Goal: Task Accomplishment & Management: Use online tool/utility

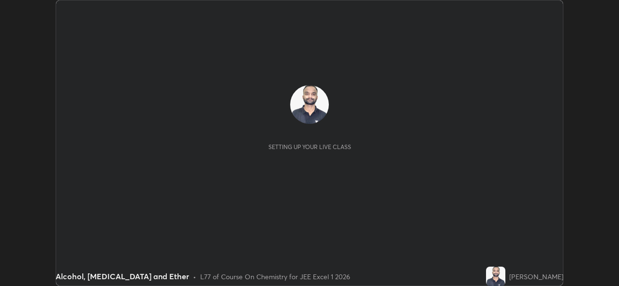
scroll to position [286, 619]
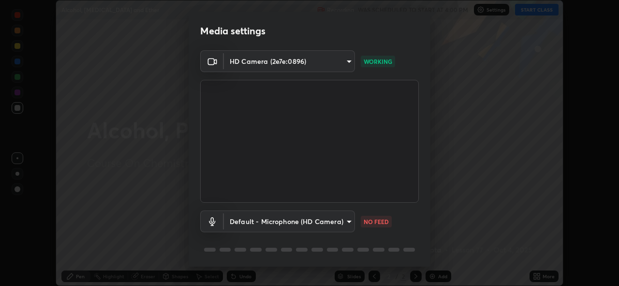
click at [341, 220] on body "Erase all Alcohol, [MEDICAL_DATA] and Ether Recording WAS SCHEDULED TO START AT…" at bounding box center [309, 143] width 619 height 286
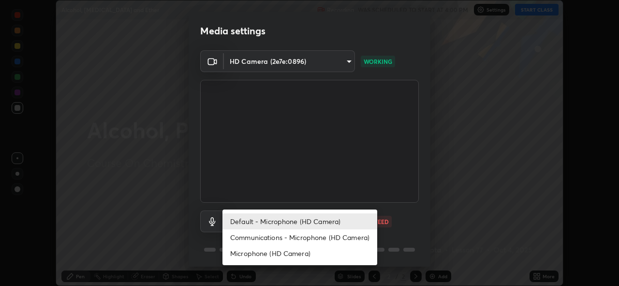
click at [321, 220] on li "Default - Microphone (HD Camera)" at bounding box center [300, 221] width 155 height 16
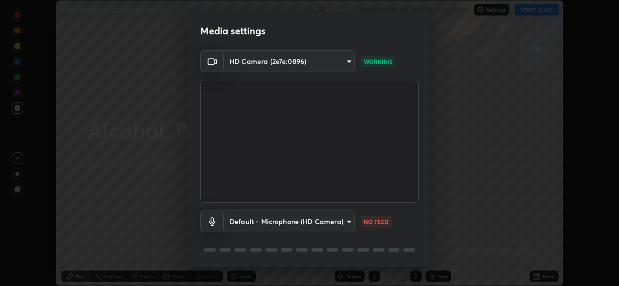
scroll to position [31, 0]
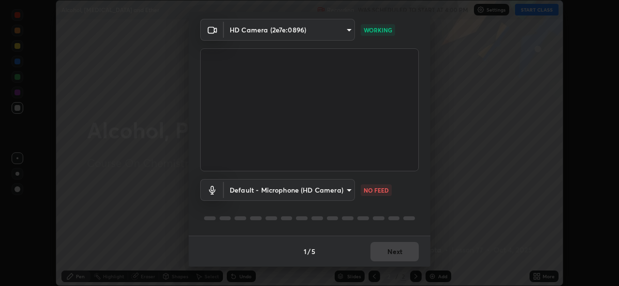
click at [331, 192] on body "Erase all Alcohol, [MEDICAL_DATA] and Ether Recording WAS SCHEDULED TO START AT…" at bounding box center [309, 143] width 619 height 286
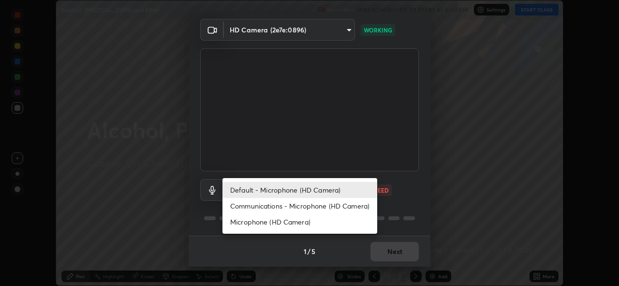
click at [311, 207] on li "Communications - Microphone (HD Camera)" at bounding box center [300, 206] width 155 height 16
type input "communications"
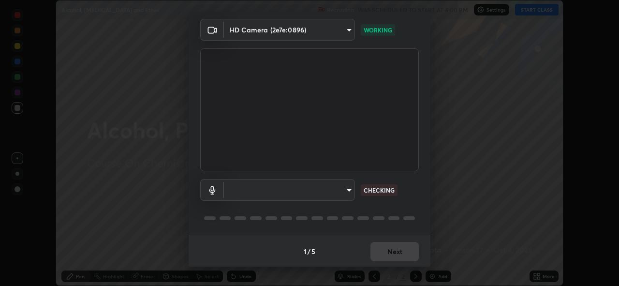
click at [331, 192] on body "Erase all Alcohol, [MEDICAL_DATA] and Ether Recording WAS SCHEDULED TO START AT…" at bounding box center [309, 143] width 619 height 286
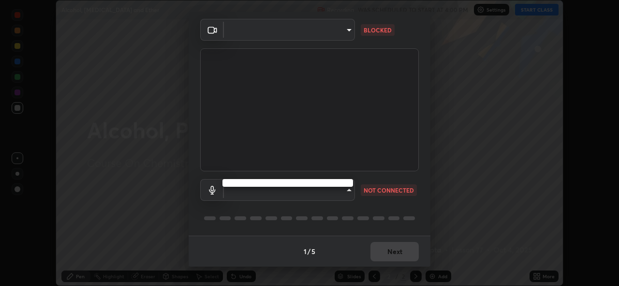
click at [342, 191] on div at bounding box center [309, 143] width 619 height 286
click at [335, 193] on body "Erase all Alcohol, [MEDICAL_DATA] and Ether Recording WAS SCHEDULED TO START AT…" at bounding box center [309, 143] width 619 height 286
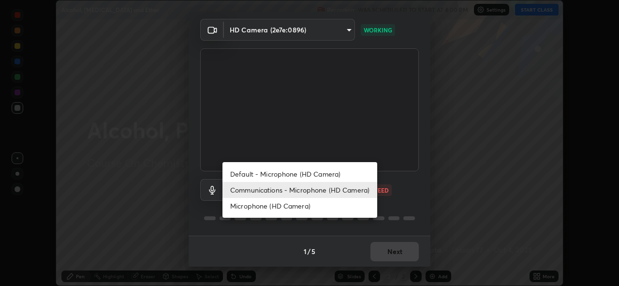
click at [403, 197] on div at bounding box center [309, 143] width 619 height 286
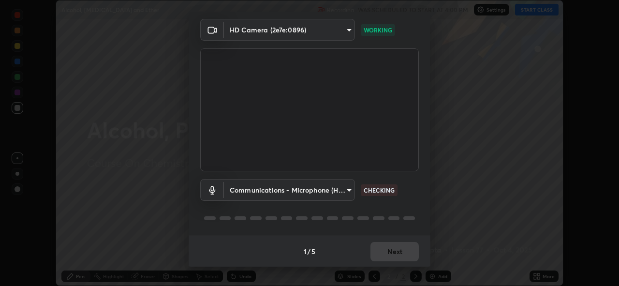
click at [510, 199] on div "Media settings HD Camera (2e7e:0896) 3ec55e41f1fcb39794cf26e39420d06e4567641843…" at bounding box center [309, 143] width 619 height 286
click at [378, 191] on p "CHECKING" at bounding box center [379, 190] width 31 height 9
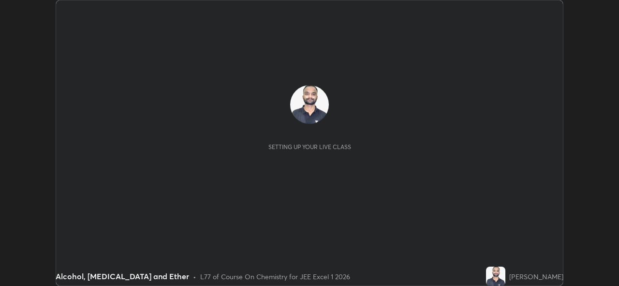
scroll to position [286, 619]
